Goal: Task Accomplishment & Management: Manage account settings

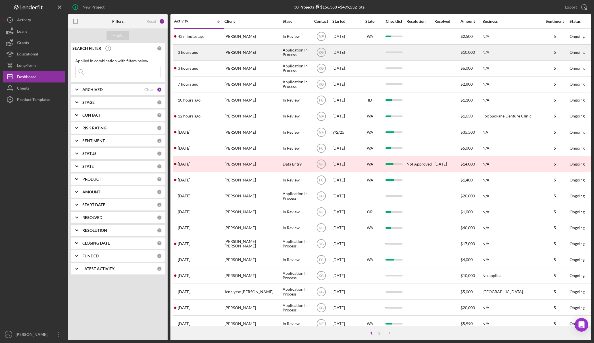
click at [258, 56] on div "[PERSON_NAME]" at bounding box center [252, 52] width 57 height 15
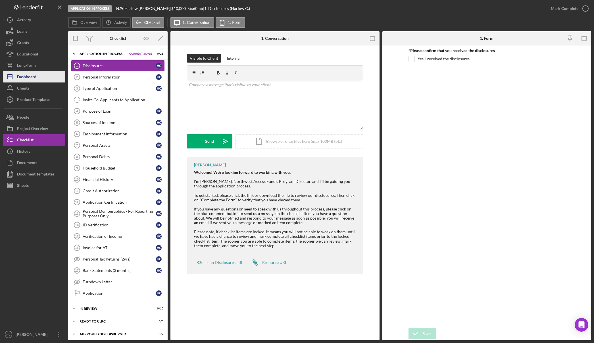
click at [50, 75] on button "Icon/Dashboard Dashboard" at bounding box center [34, 76] width 62 height 11
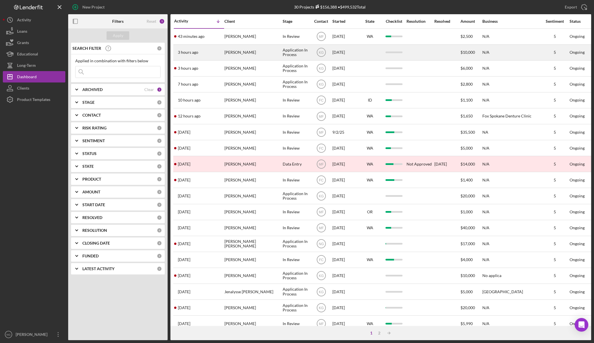
click at [222, 53] on div "3 hours ago [PERSON_NAME]" at bounding box center [199, 52] width 50 height 15
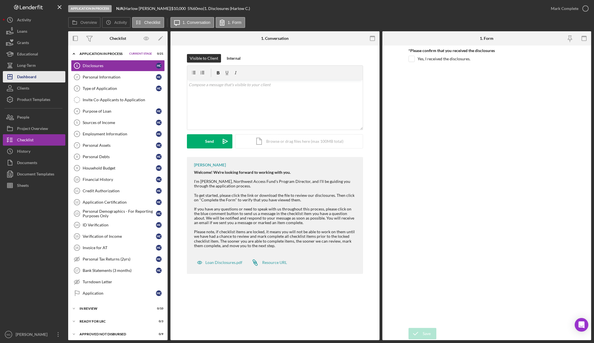
click at [33, 74] on div "Dashboard" at bounding box center [26, 77] width 19 height 13
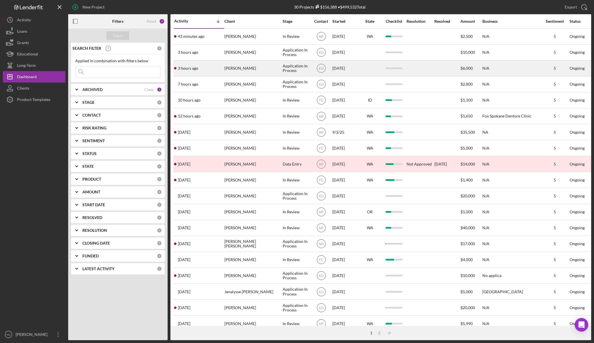
click at [199, 65] on div "3 hours ago [PERSON_NAME]" at bounding box center [199, 68] width 50 height 15
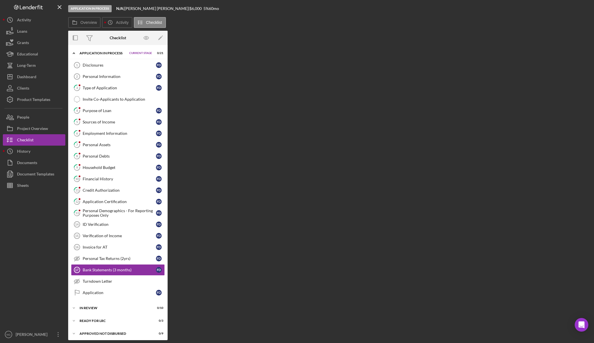
scroll to position [15, 0]
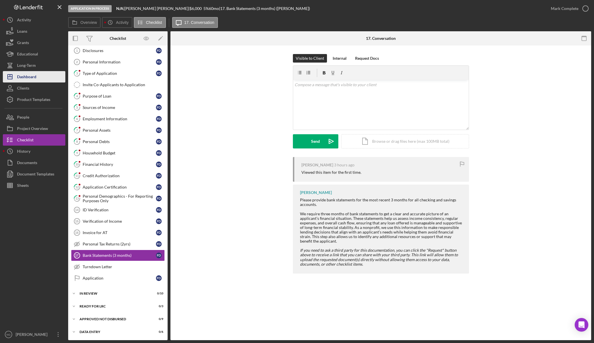
click at [41, 76] on button "Icon/Dashboard Dashboard" at bounding box center [34, 76] width 62 height 11
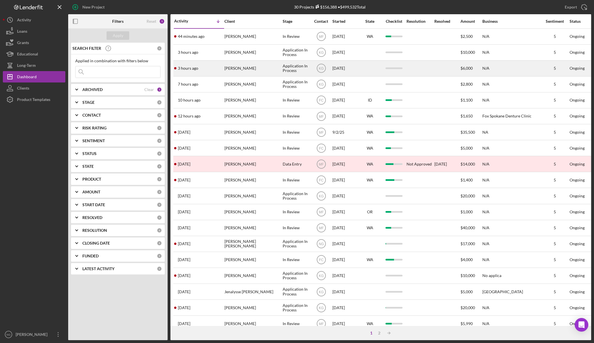
click at [261, 70] on div "[PERSON_NAME]" at bounding box center [252, 68] width 57 height 15
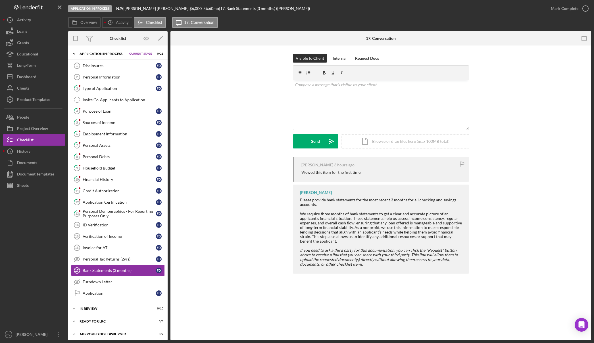
scroll to position [15, 0]
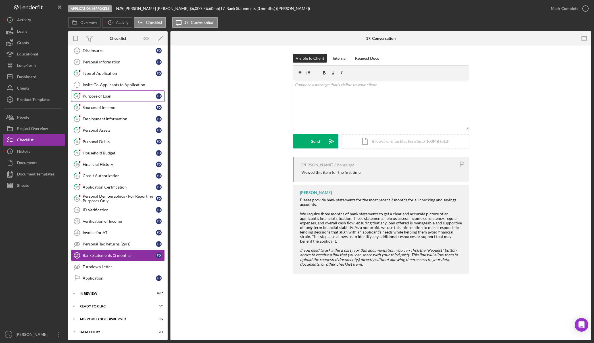
click at [116, 100] on link "4 Purpose of Loan F D" at bounding box center [118, 95] width 94 height 11
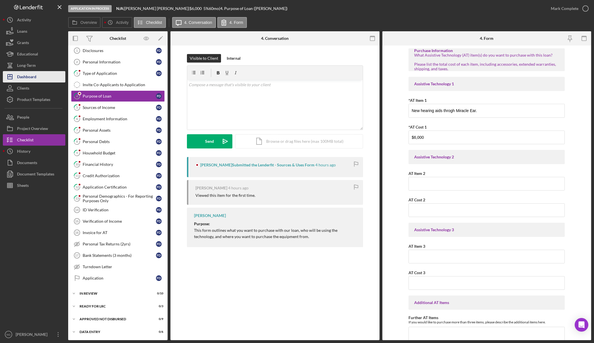
click at [39, 77] on button "Icon/Dashboard Dashboard" at bounding box center [34, 76] width 62 height 11
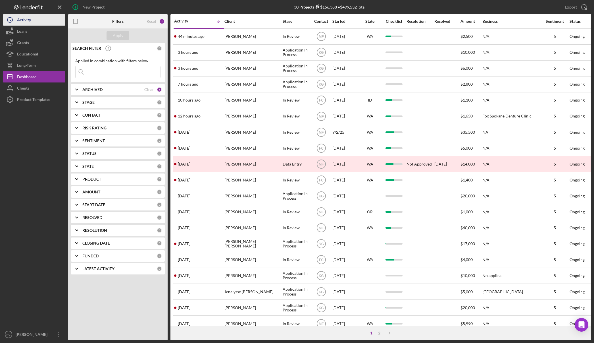
click at [21, 21] on div "Activity" at bounding box center [24, 20] width 14 height 13
